Goal: Go to known website: Go to known website

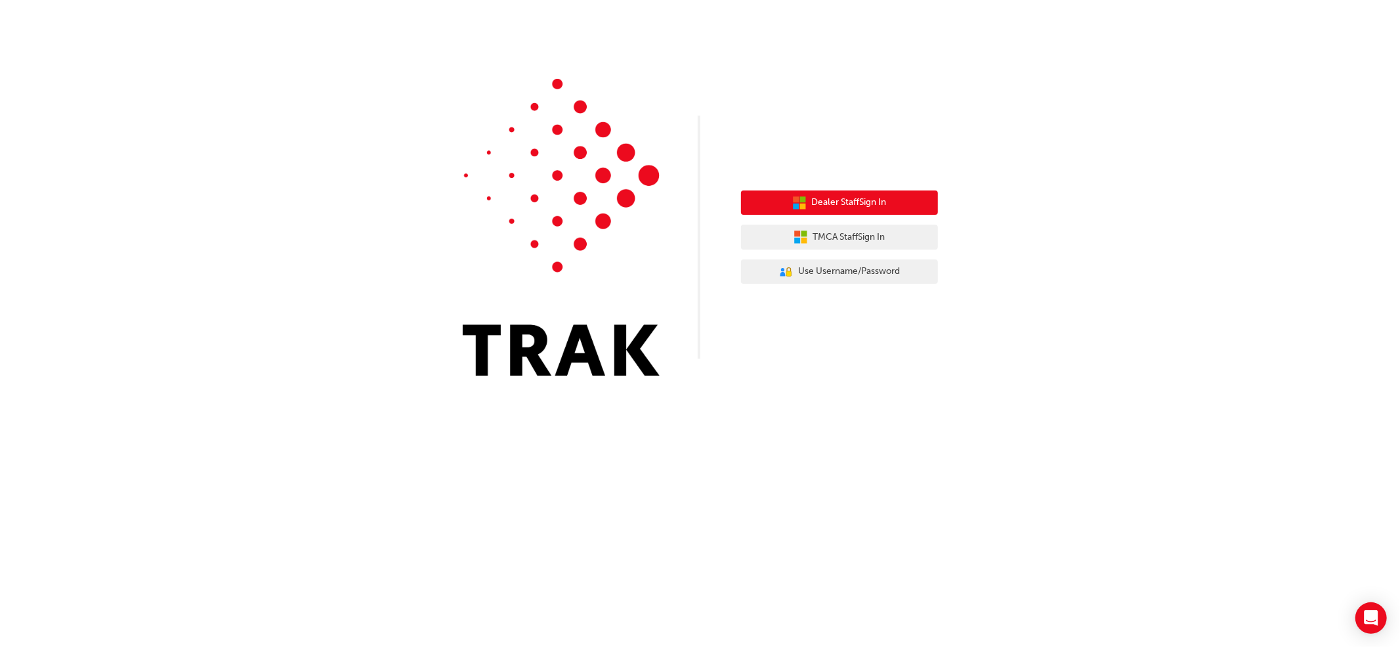
click at [869, 211] on button "Dealer Staff Sign In" at bounding box center [839, 202] width 197 height 25
